Goal: Task Accomplishment & Management: Manage account settings

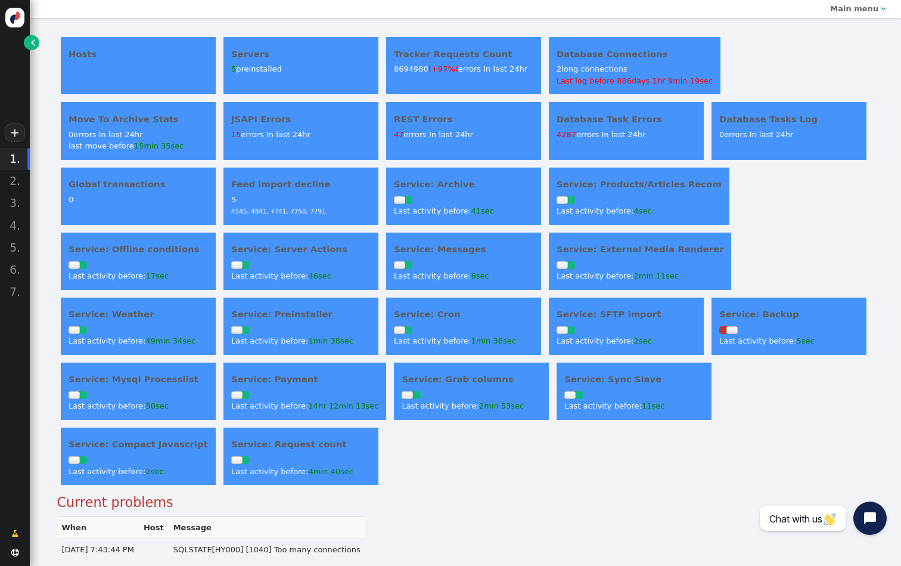
click at [27, 38] on link "" at bounding box center [31, 42] width 15 height 15
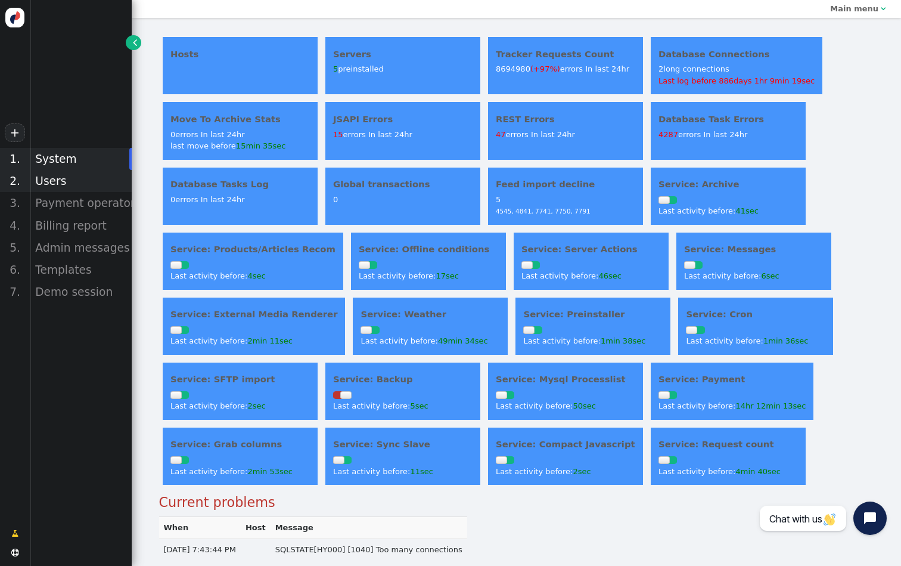
click at [77, 181] on div "Users" at bounding box center [81, 181] width 102 height 22
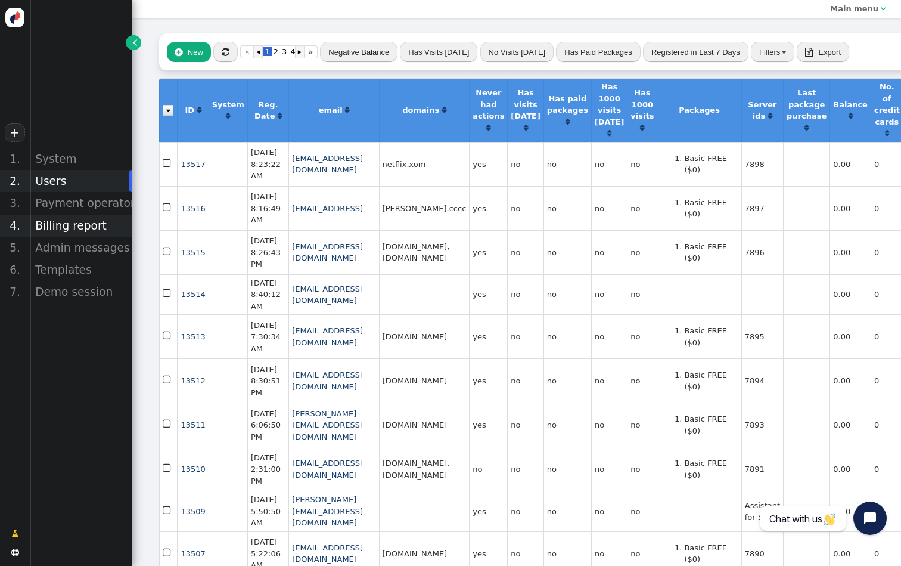
click at [85, 229] on div "Billing report" at bounding box center [81, 226] width 102 height 22
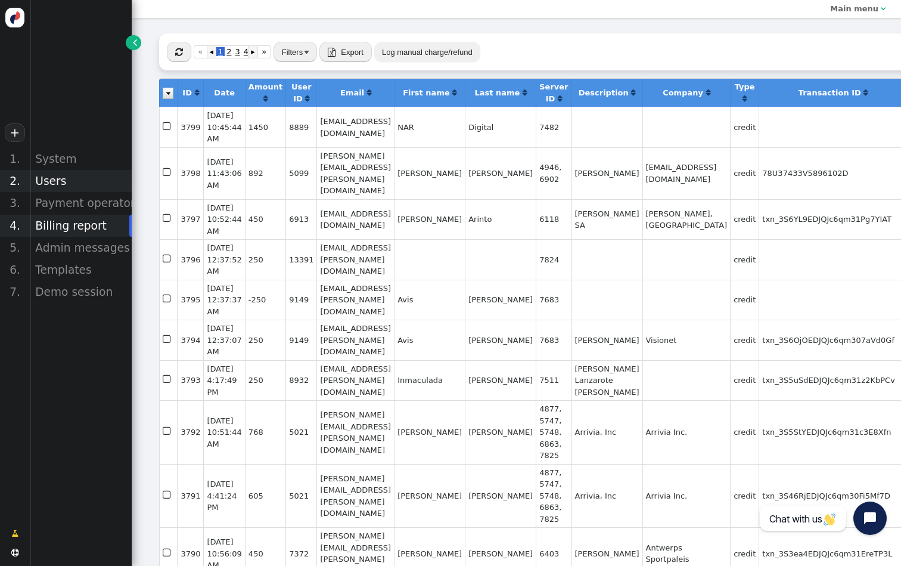
click at [79, 183] on div "Users" at bounding box center [81, 181] width 102 height 22
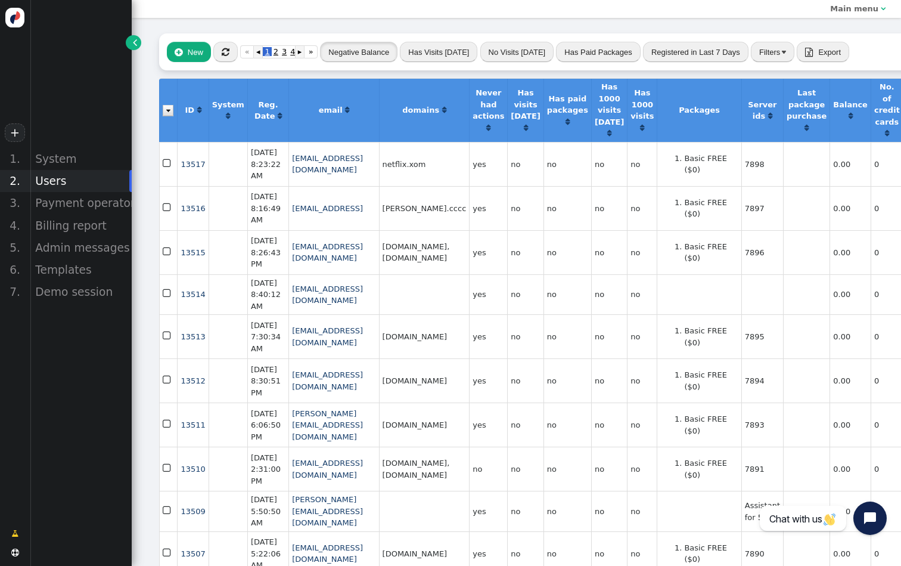
click at [368, 46] on button "Negative Balance" at bounding box center [358, 52] width 77 height 20
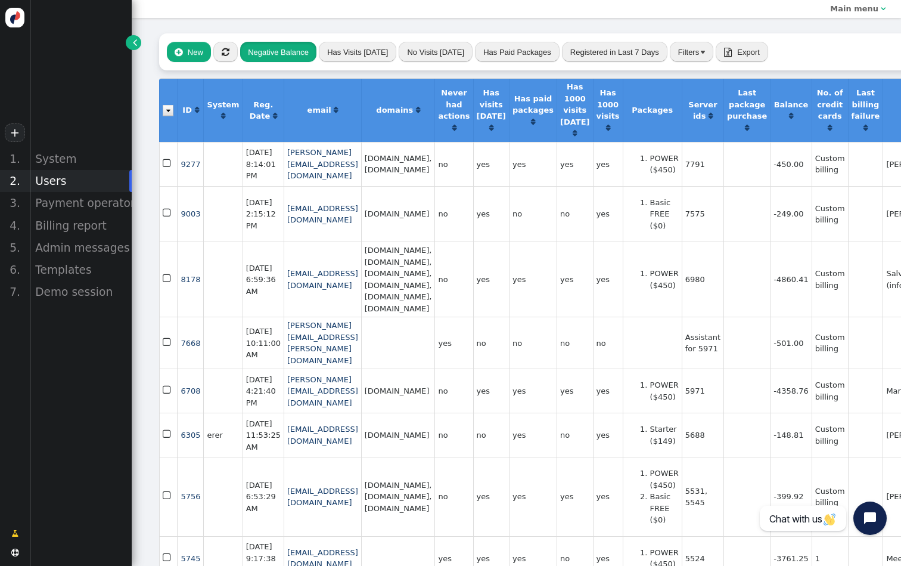
click at [280, 52] on button "Negative Balance" at bounding box center [278, 52] width 76 height 20
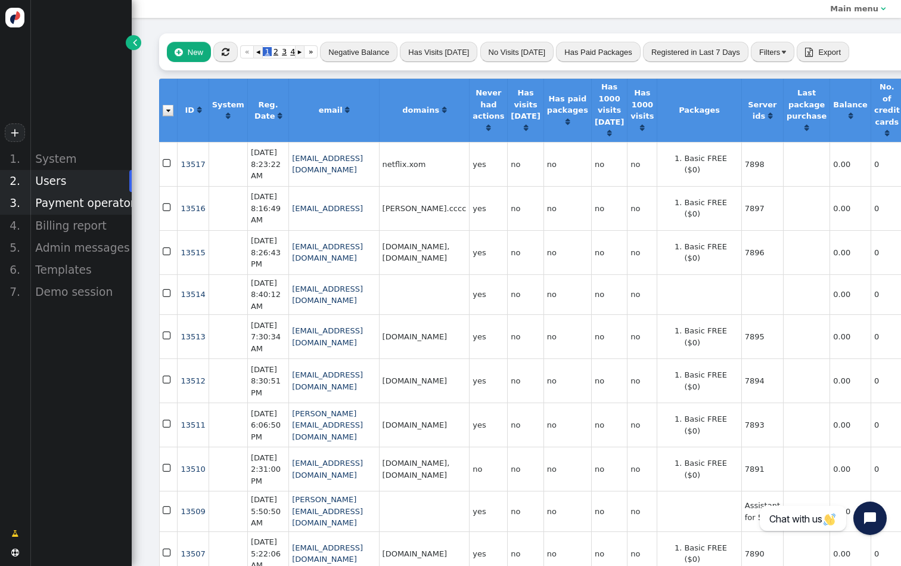
click at [111, 205] on div "Payment operators" at bounding box center [81, 203] width 102 height 22
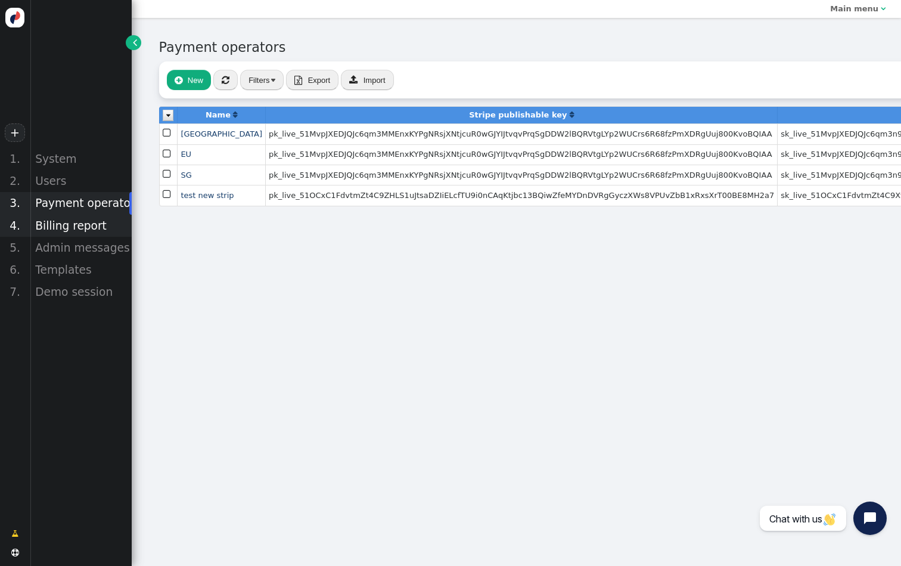
click at [115, 228] on div "Billing report" at bounding box center [81, 226] width 102 height 22
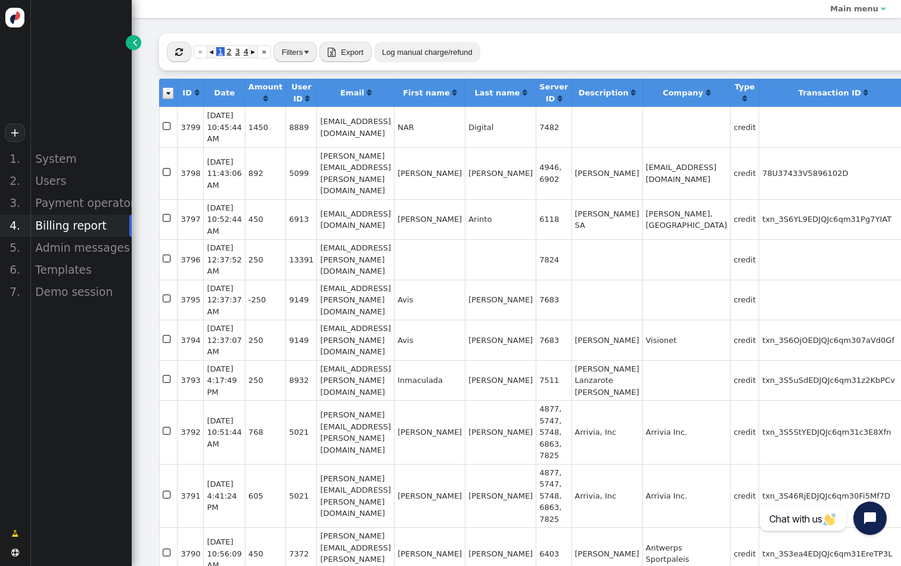
click at [182, 52] on span "" at bounding box center [179, 52] width 8 height 9
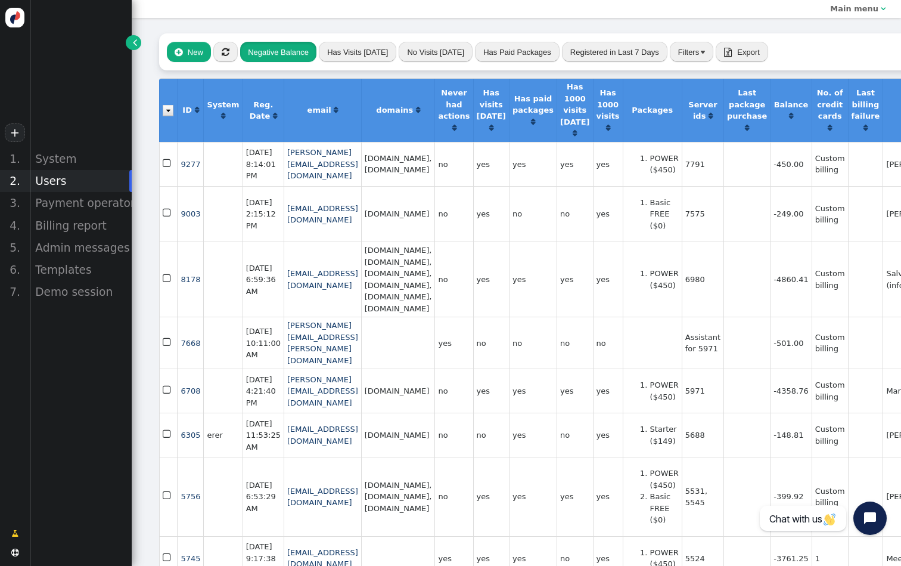
scroll to position [0, 2]
click at [229, 52] on button "" at bounding box center [223, 52] width 24 height 20
click at [269, 48] on button "Negative Balance" at bounding box center [276, 52] width 76 height 20
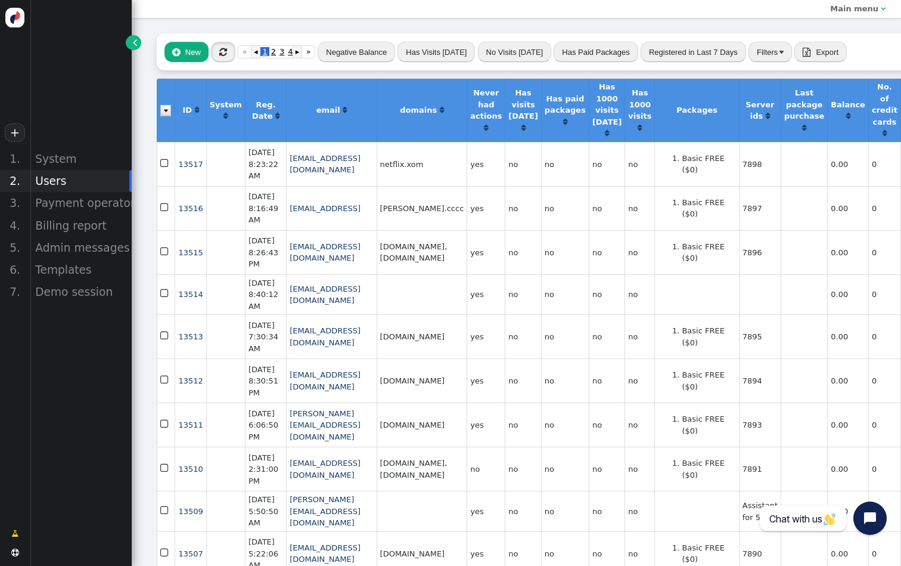
click at [223, 55] on span "" at bounding box center [223, 52] width 8 height 9
click at [224, 58] on button "" at bounding box center [225, 52] width 24 height 20
click at [222, 54] on span "" at bounding box center [226, 52] width 8 height 9
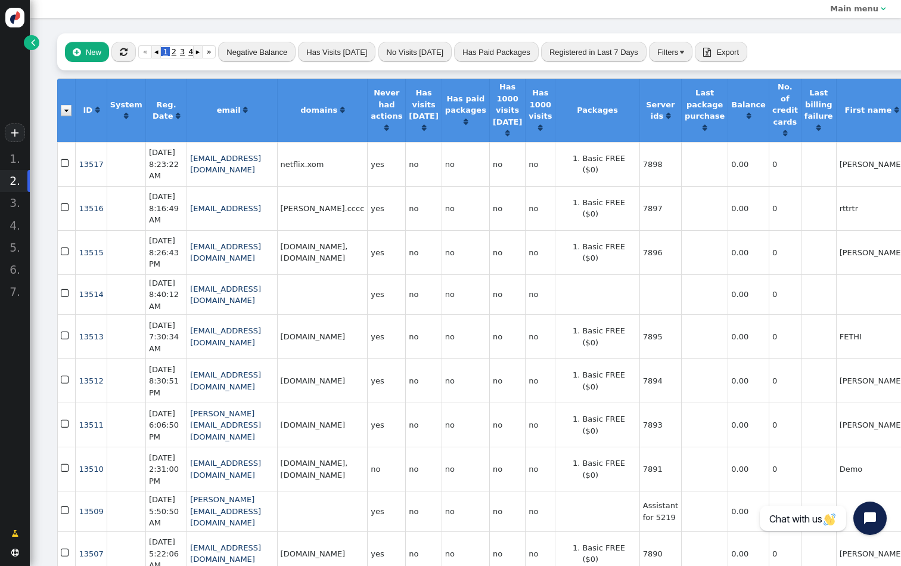
click at [34, 42] on span "" at bounding box center [33, 42] width 4 height 12
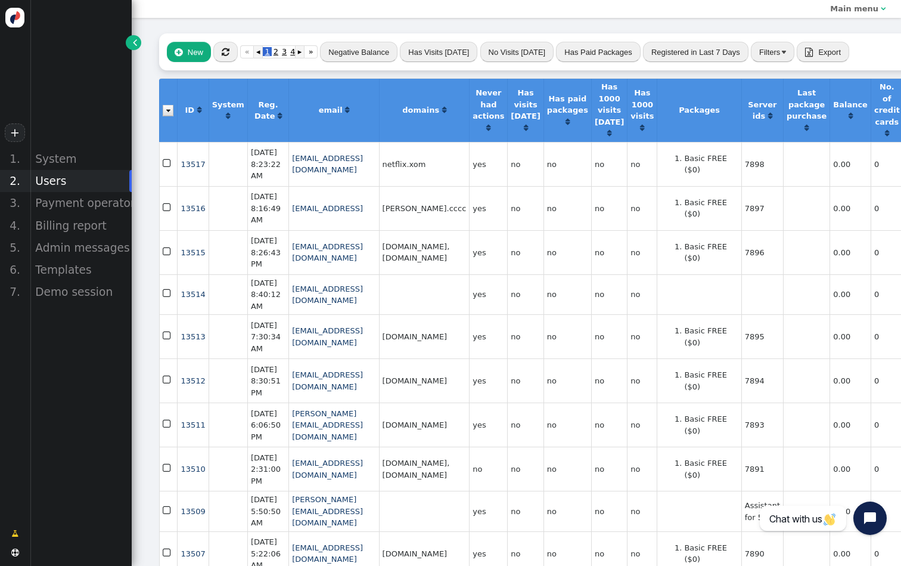
click at [72, 182] on div "Users" at bounding box center [81, 181] width 102 height 22
click at [68, 160] on div "System" at bounding box center [81, 159] width 102 height 22
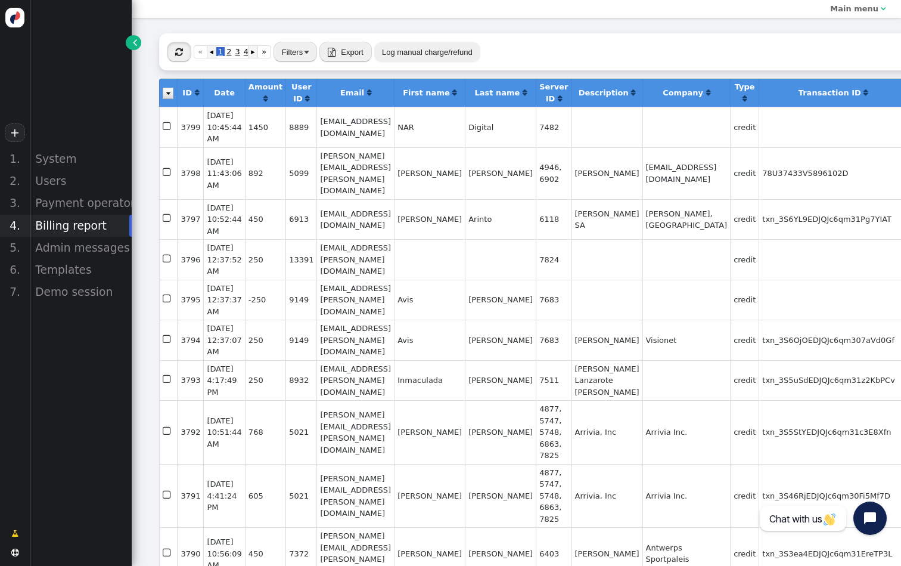
click at [176, 49] on span "" at bounding box center [179, 52] width 8 height 9
click at [176, 50] on span "" at bounding box center [179, 52] width 8 height 9
click at [74, 182] on div "Users" at bounding box center [81, 181] width 102 height 22
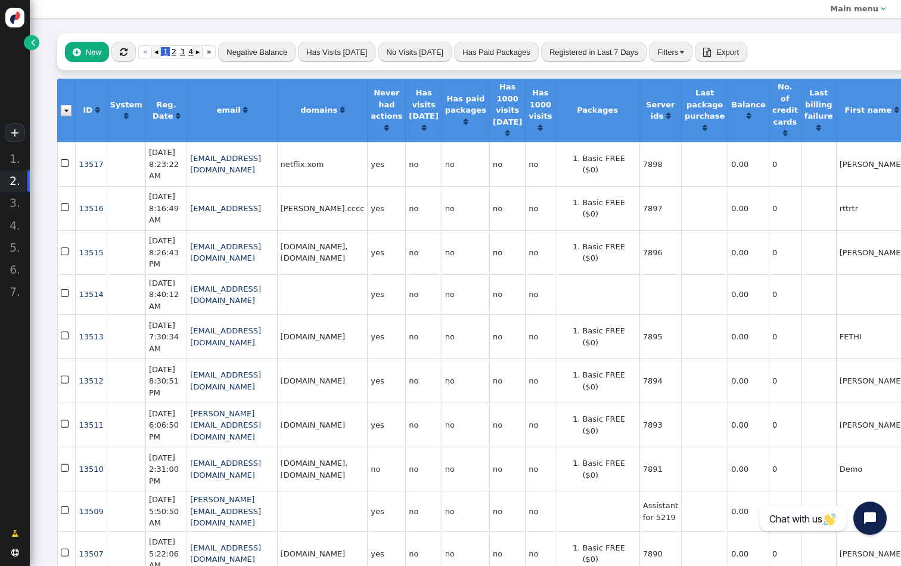
click at [489, 217] on td "no" at bounding box center [466, 208] width 48 height 44
click at [132, 50] on button "" at bounding box center [123, 52] width 24 height 20
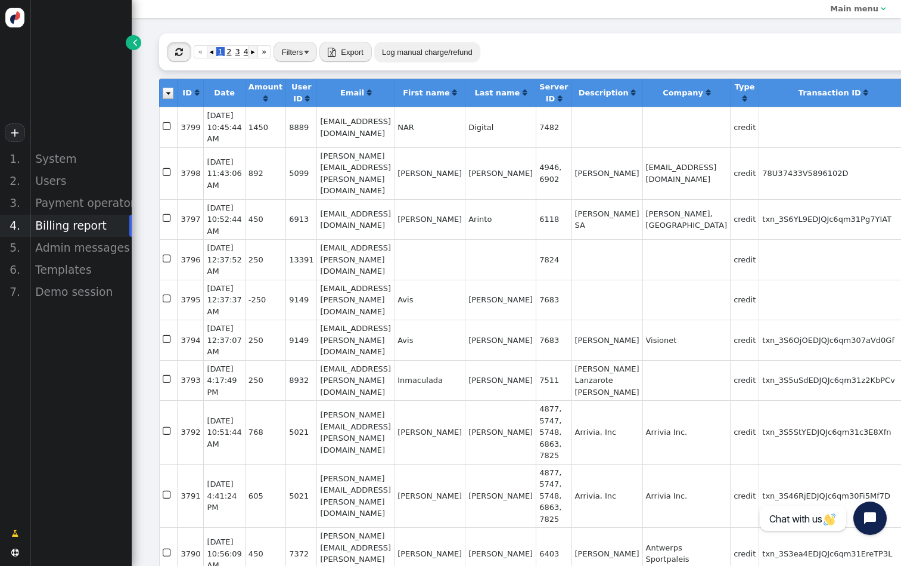
click at [184, 51] on button "" at bounding box center [179, 52] width 24 height 20
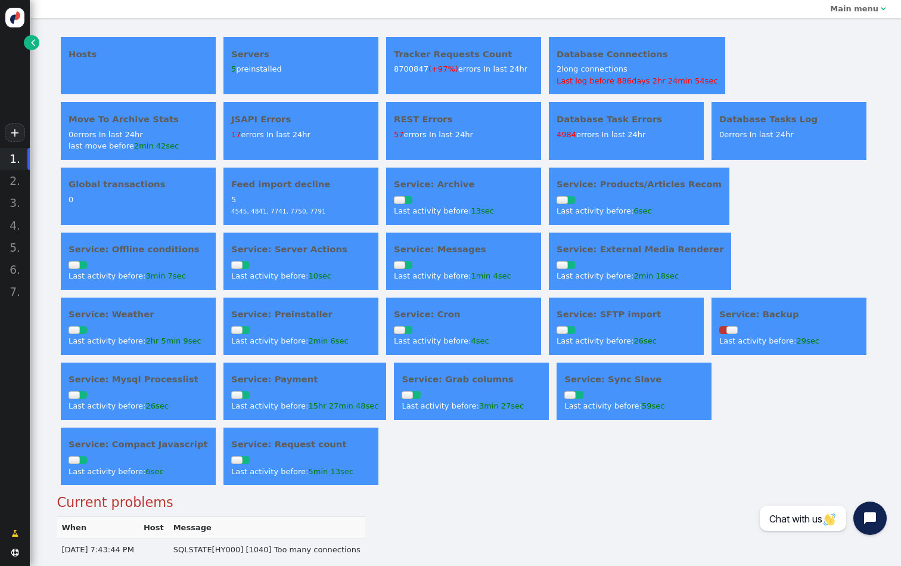
click at [614, 136] on div "4984 errors In last 24hr" at bounding box center [626, 135] width 139 height 12
